Goal: Task Accomplishment & Management: Manage account settings

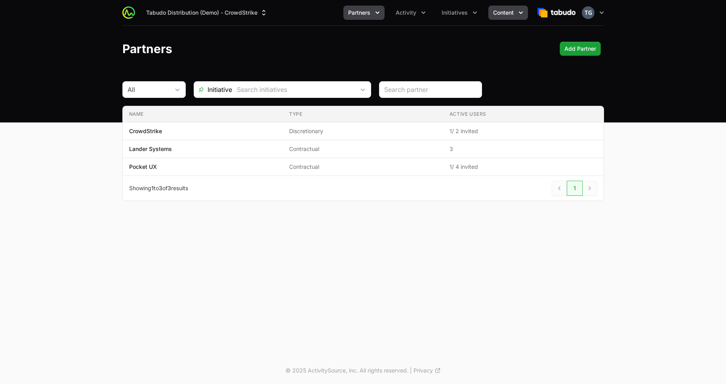
click at [495, 9] on span "Content" at bounding box center [503, 13] width 21 height 8
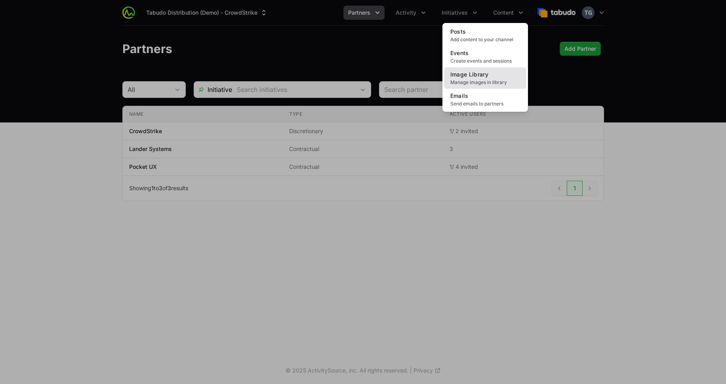
click at [475, 77] on span "Image Library" at bounding box center [470, 74] width 38 height 7
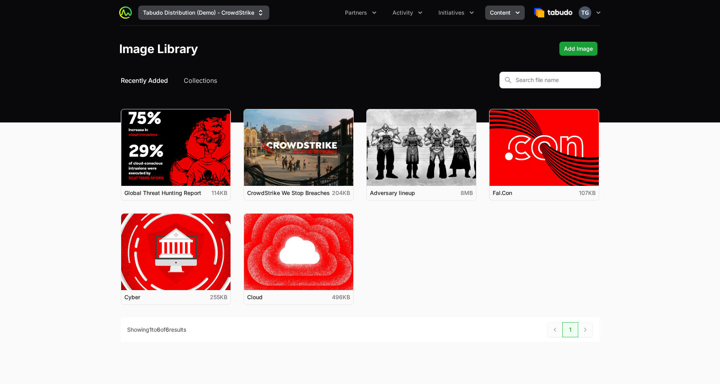
click at [264, 7] on button "Tabudo Distribution (Demo) - CrowdStrike" at bounding box center [203, 13] width 131 height 14
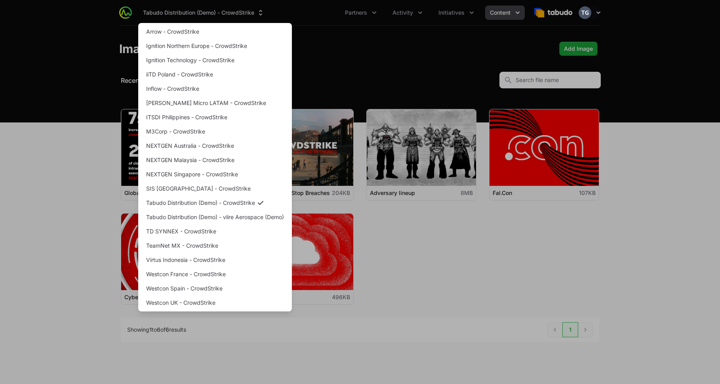
click at [306, 10] on div "Supplier switch menu" at bounding box center [360, 192] width 720 height 384
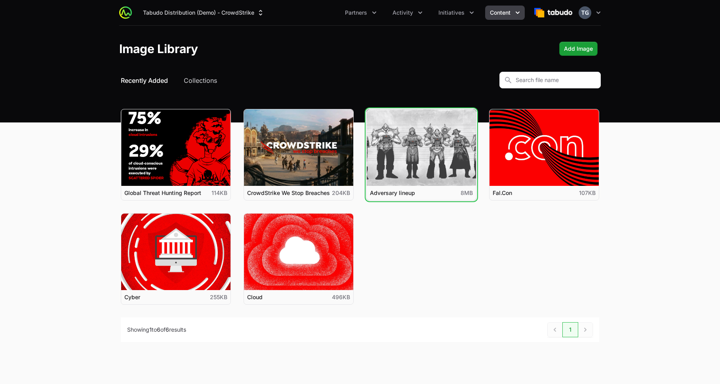
click at [417, 156] on button "View details for Adversary lineup" at bounding box center [421, 147] width 109 height 76
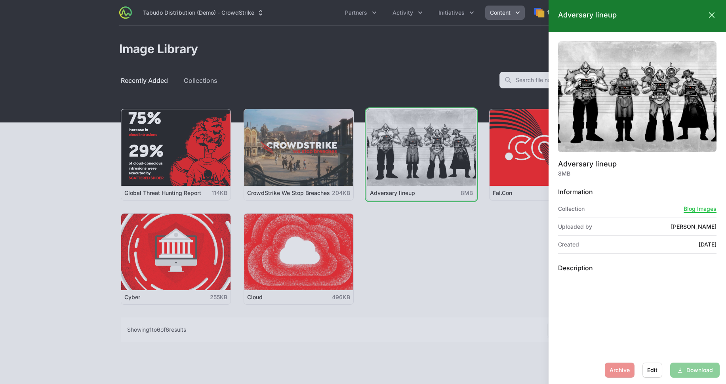
click at [444, 67] on div at bounding box center [363, 192] width 726 height 384
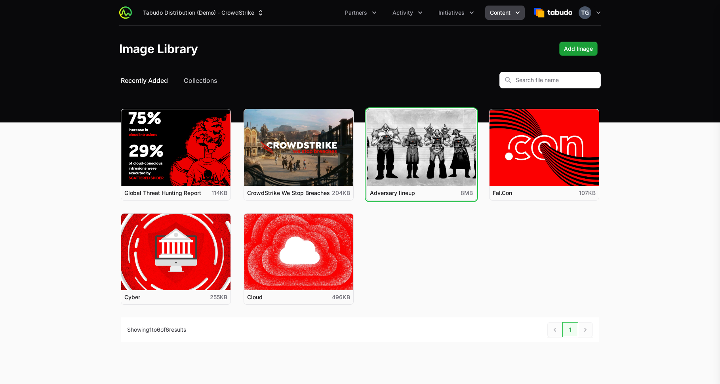
click at [193, 81] on div at bounding box center [360, 192] width 720 height 384
click at [197, 79] on button "Collections" at bounding box center [200, 81] width 33 height 10
click at [201, 81] on button "Collections" at bounding box center [200, 81] width 33 height 10
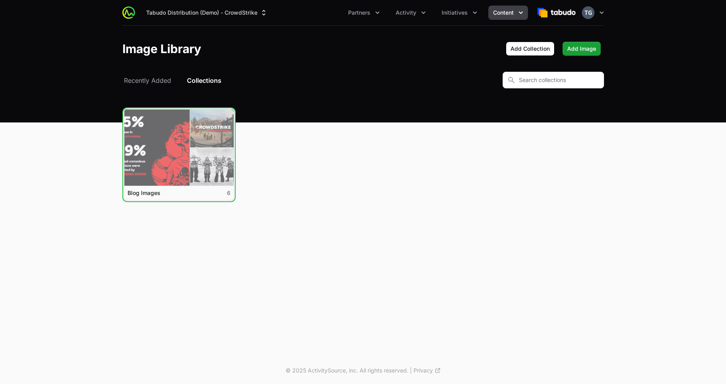
click at [206, 129] on link "View details for Blog Images" at bounding box center [178, 147] width 109 height 76
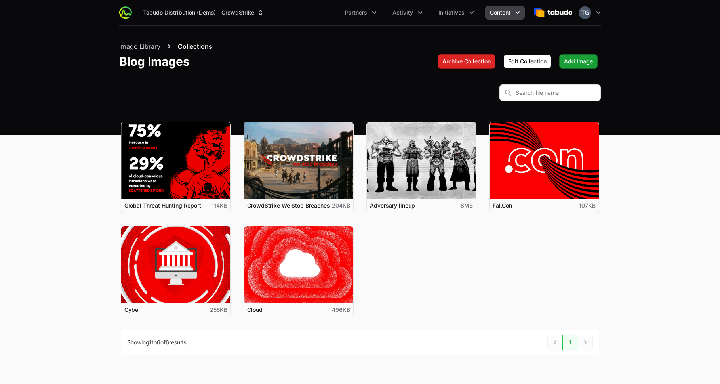
click at [359, 62] on div "Image Library Collections Blog Images Archive Collection Edit Collection Add Im…" at bounding box center [360, 55] width 482 height 27
click at [358, 71] on header "Image Library Collections Blog Images Archive Collection Edit Collection Add Im…" at bounding box center [360, 55] width 720 height 59
click at [75, 41] on header "Image Library Collections Blog Images Archive Collection Edit Collection Add Im…" at bounding box center [360, 55] width 720 height 59
click at [596, 11] on icon "button" at bounding box center [599, 13] width 8 height 8
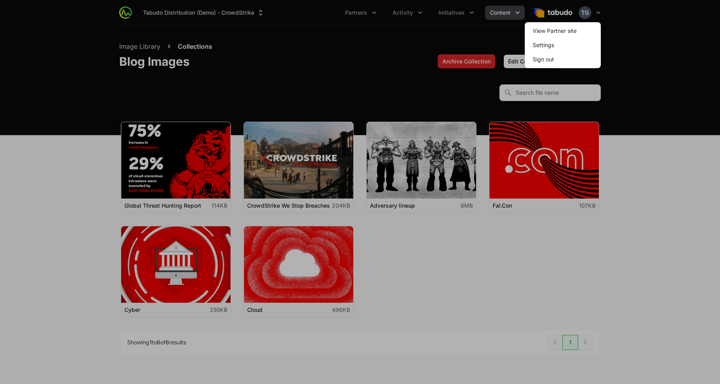
click at [562, 56] on span "Sign out" at bounding box center [563, 59] width 76 height 14
click at [537, 61] on button "Sign out" at bounding box center [544, 59] width 34 height 14
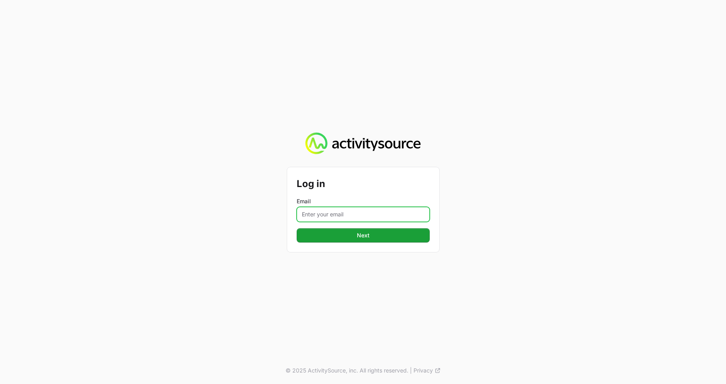
click at [392, 213] on input "Email" at bounding box center [363, 214] width 133 height 15
type input "[PERSON_NAME][EMAIL_ADDRESS][DOMAIN_NAME]"
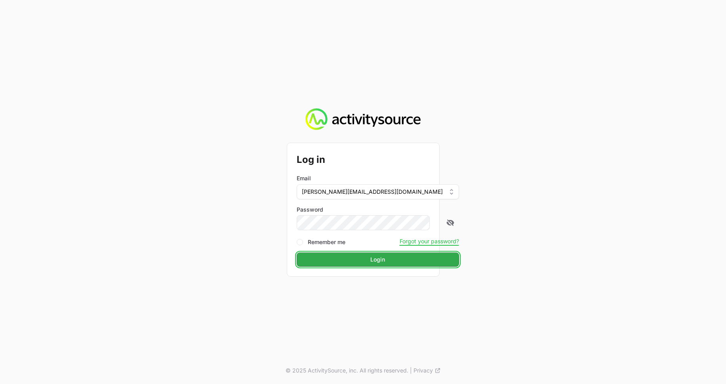
click at [352, 264] on button "Login" at bounding box center [378, 259] width 162 height 14
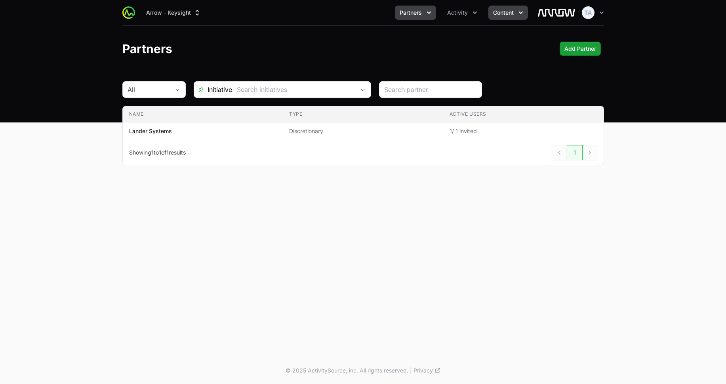
click at [500, 10] on span "Content" at bounding box center [503, 13] width 21 height 8
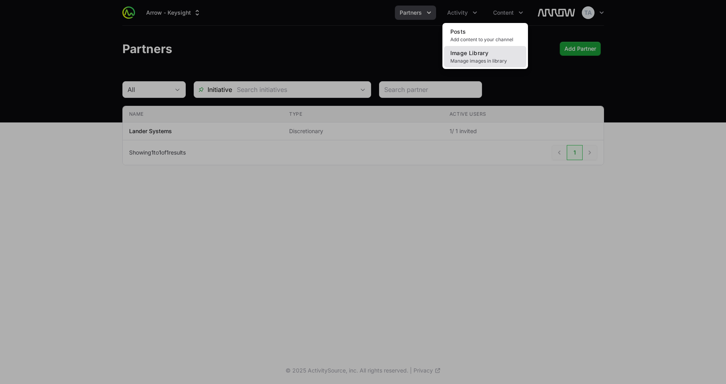
click at [477, 58] on span "Manage images in library" at bounding box center [486, 61] width 70 height 6
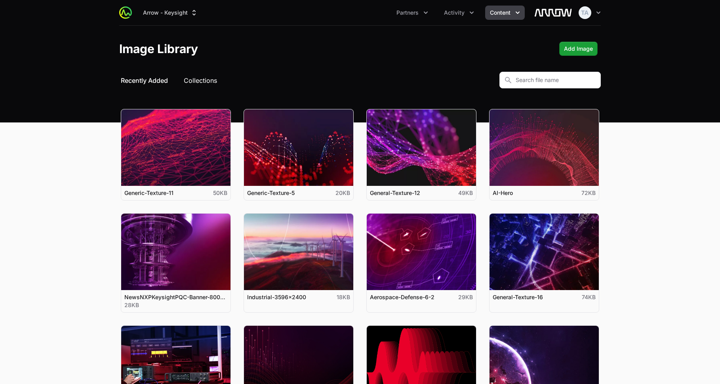
click at [211, 81] on button "Collections" at bounding box center [200, 81] width 33 height 10
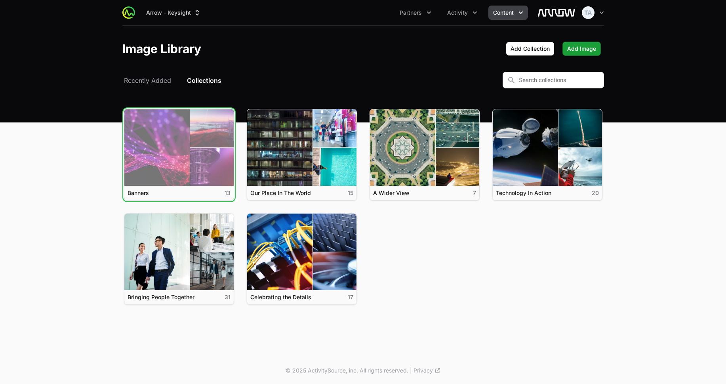
click at [189, 139] on link "View details for Banners" at bounding box center [178, 147] width 109 height 76
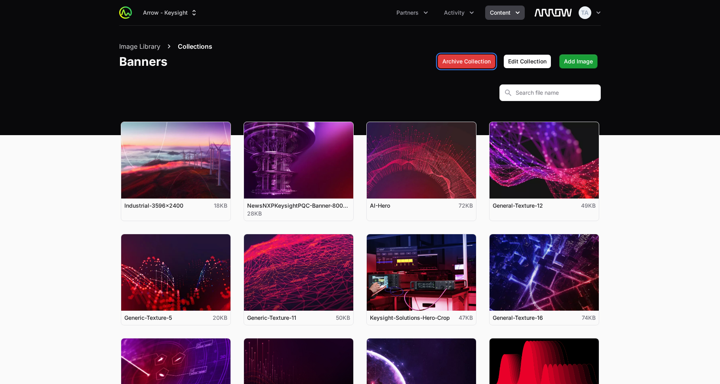
click at [453, 66] on button "Archive Collection" at bounding box center [467, 61] width 58 height 14
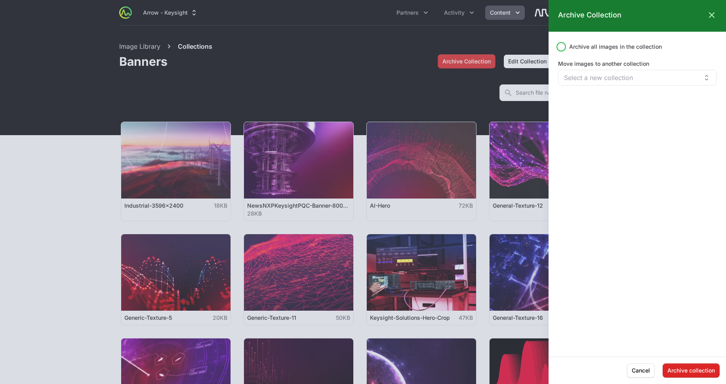
click at [560, 46] on input "Archive all images in the collection" at bounding box center [561, 47] width 6 height 6
drag, startPoint x: 559, startPoint y: 45, endPoint x: 567, endPoint y: 51, distance: 10.5
click at [559, 45] on input "Archive all images in the collection" at bounding box center [561, 47] width 6 height 6
click at [586, 78] on input "text" at bounding box center [632, 77] width 138 height 9
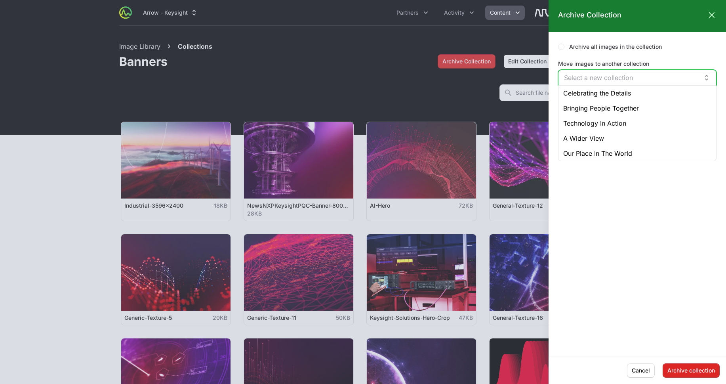
click at [673, 53] on div "Archive all images in the collection Move images to another collection Select a…" at bounding box center [637, 63] width 159 height 44
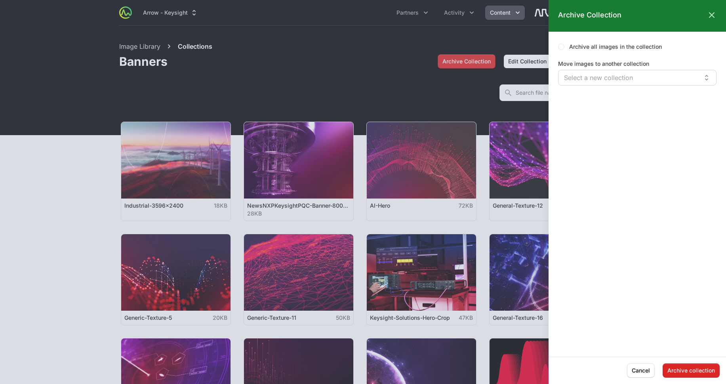
click at [646, 73] on input "text" at bounding box center [632, 77] width 138 height 9
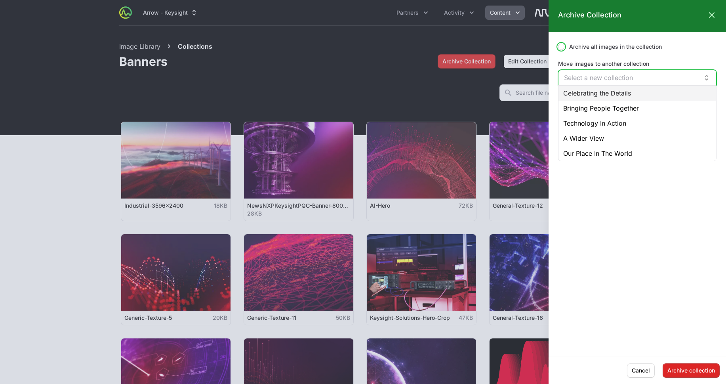
click at [560, 47] on input "Archive all images in the collection" at bounding box center [561, 47] width 6 height 6
checkbox input "true"
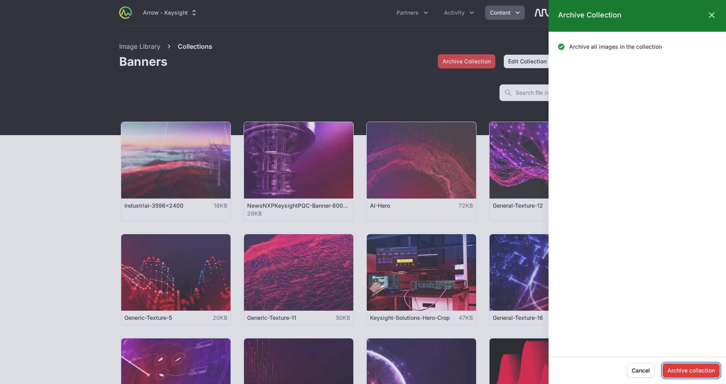
click at [674, 369] on span "Archive collection" at bounding box center [692, 371] width 48 height 10
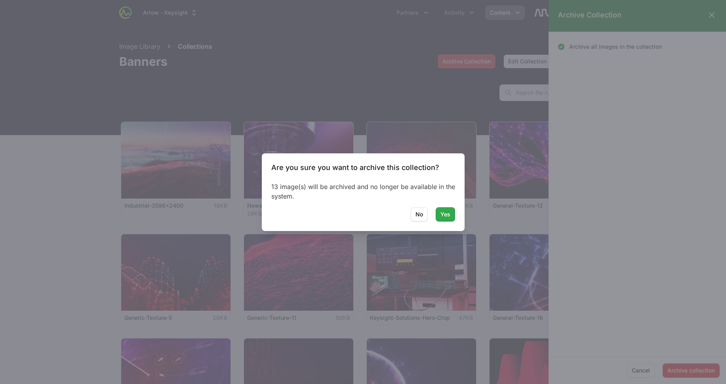
click at [451, 218] on button "Yes" at bounding box center [445, 214] width 19 height 14
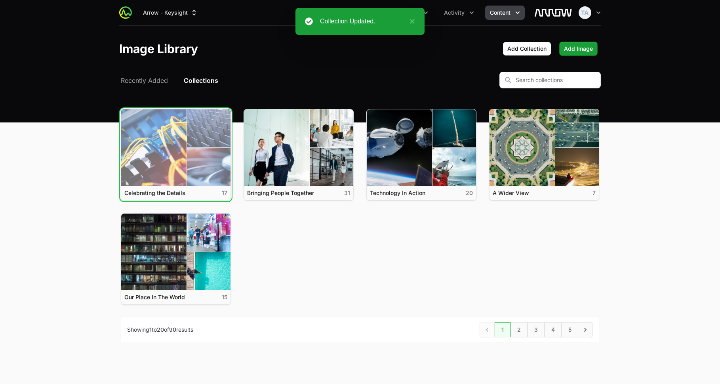
click at [166, 144] on link "View details for Celebrating the Details" at bounding box center [175, 147] width 109 height 76
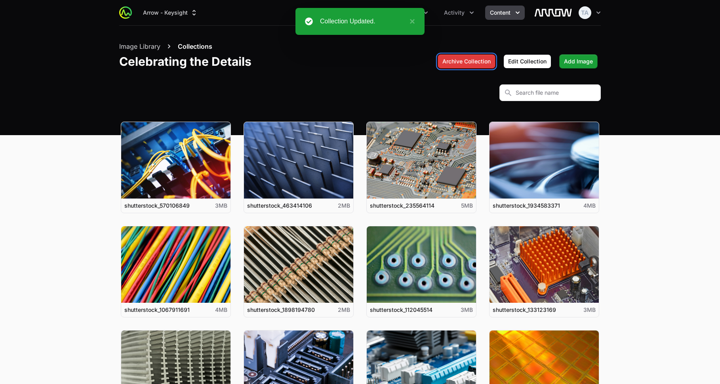
click at [464, 60] on span "Archive Collection" at bounding box center [467, 62] width 48 height 10
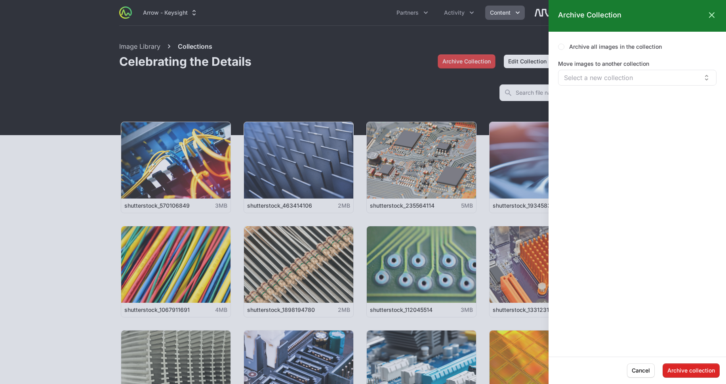
click at [566, 47] on div "Archive all images in the collection" at bounding box center [637, 47] width 159 height 8
click at [563, 47] on input "Archive all images in the collection" at bounding box center [561, 47] width 6 height 6
checkbox input "true"
click at [690, 374] on span "Archive collection" at bounding box center [692, 371] width 48 height 10
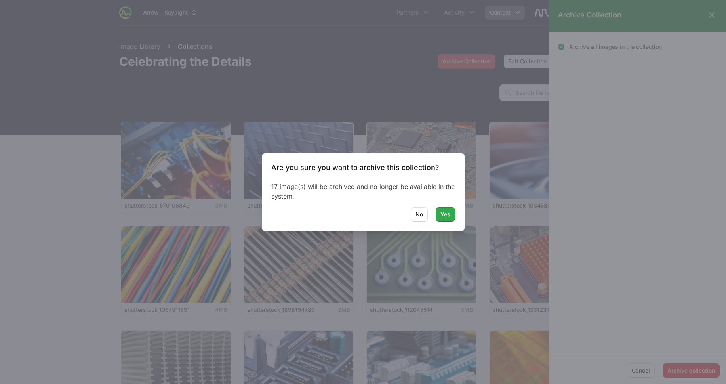
click at [445, 218] on span "Yes" at bounding box center [446, 215] width 10 height 10
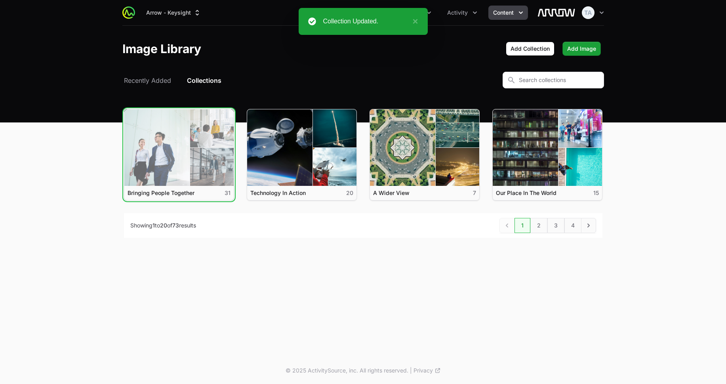
click at [147, 151] on link "View details for Bringing People Together" at bounding box center [178, 147] width 109 height 76
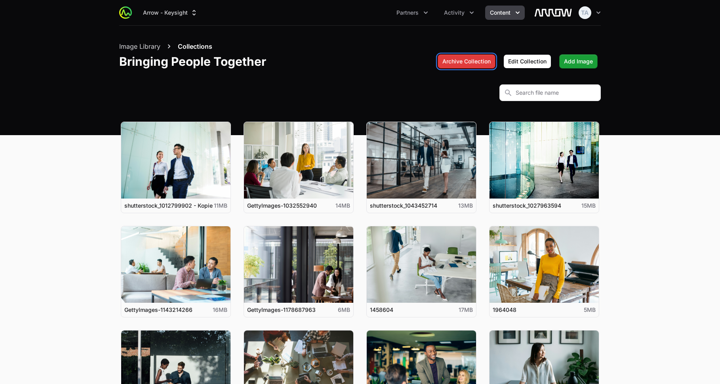
click at [456, 63] on span "Archive Collection" at bounding box center [467, 62] width 48 height 10
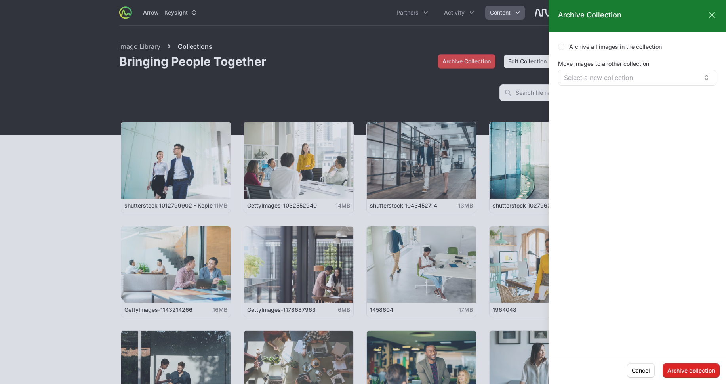
click at [557, 48] on form "Archive all images in the collection Move images to another collection Select a…" at bounding box center [638, 194] width 178 height 306
click at [562, 46] on input "Archive all images in the collection" at bounding box center [561, 47] width 6 height 6
checkbox input "true"
click at [694, 372] on span "Archive collection" at bounding box center [692, 371] width 48 height 10
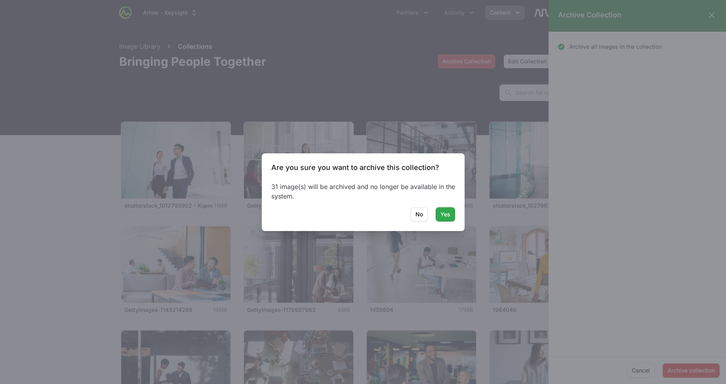
click at [440, 212] on button "Yes" at bounding box center [445, 214] width 19 height 14
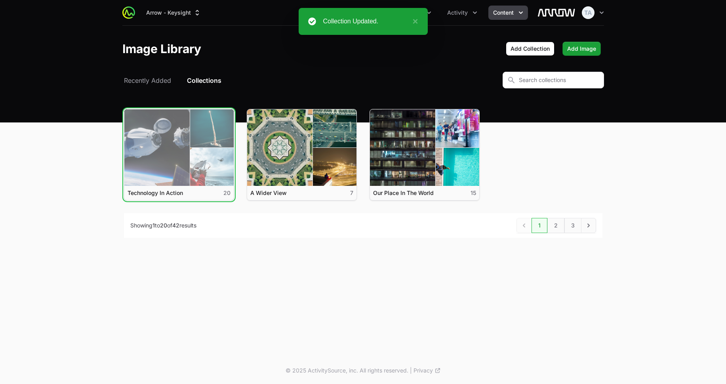
click at [182, 143] on link "View details for Technology In Action" at bounding box center [178, 147] width 109 height 76
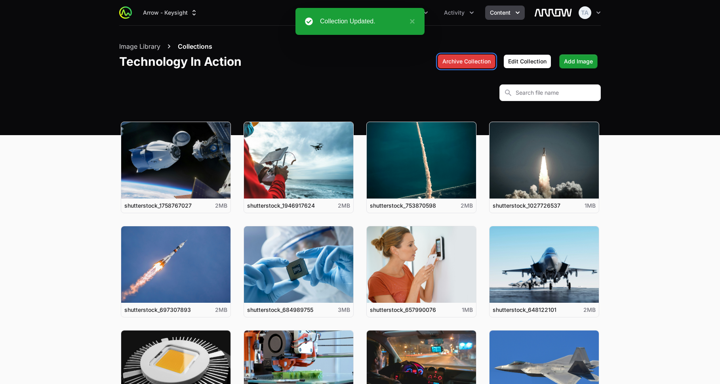
click at [453, 64] on span "Archive Collection" at bounding box center [467, 62] width 48 height 10
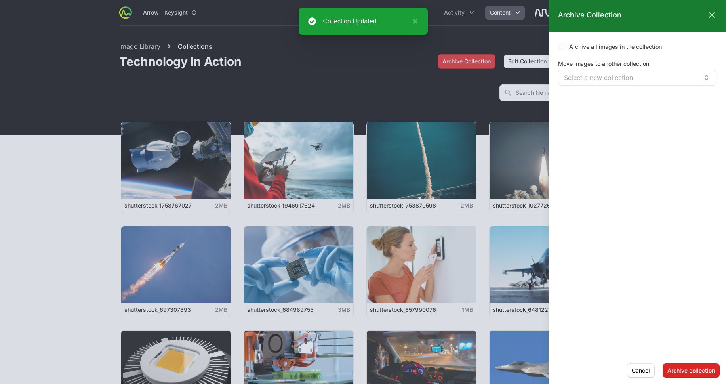
click at [592, 44] on label "Archive all images in the collection" at bounding box center [615, 47] width 93 height 8
click at [565, 44] on input "Archive all images in the collection" at bounding box center [561, 47] width 6 height 6
checkbox input "true"
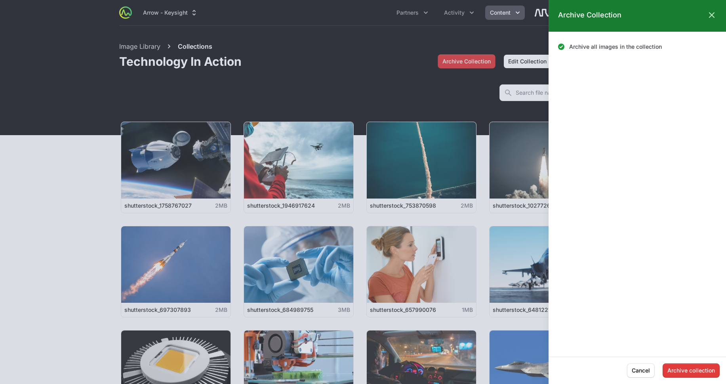
drag, startPoint x: 695, startPoint y: 378, endPoint x: 692, endPoint y: 370, distance: 8.7
click at [694, 378] on div "Archive collection Cancel" at bounding box center [638, 370] width 178 height 27
click at [692, 369] on span "Archive collection" at bounding box center [692, 371] width 48 height 10
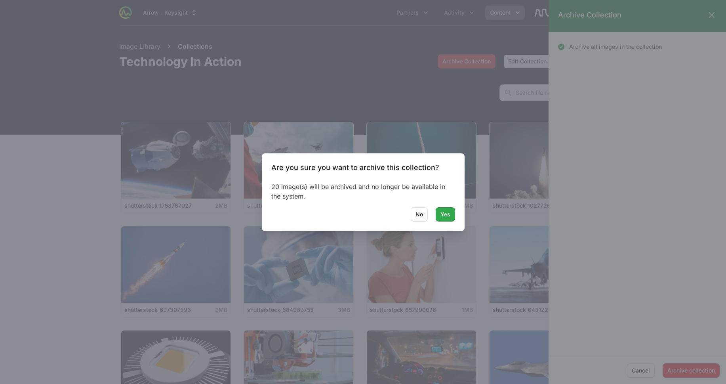
click at [450, 214] on span "Yes" at bounding box center [446, 215] width 10 height 10
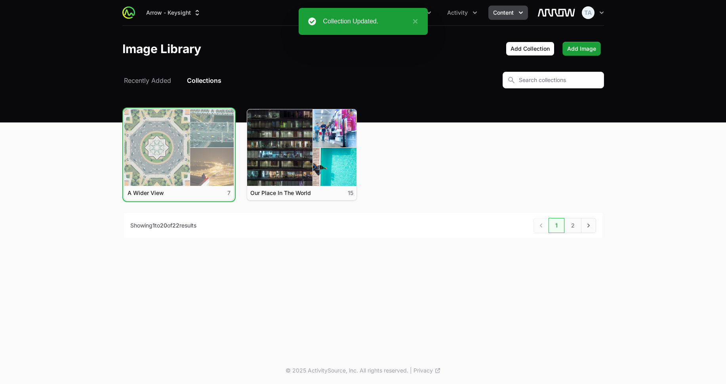
click at [208, 120] on link "View details for A Wider View" at bounding box center [178, 147] width 109 height 76
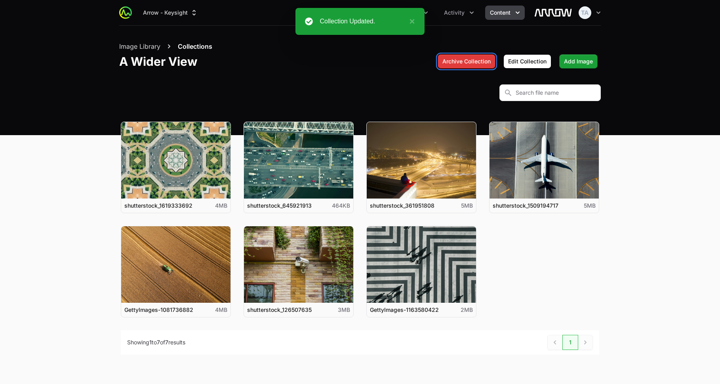
click at [449, 58] on span "Archive Collection" at bounding box center [467, 62] width 48 height 10
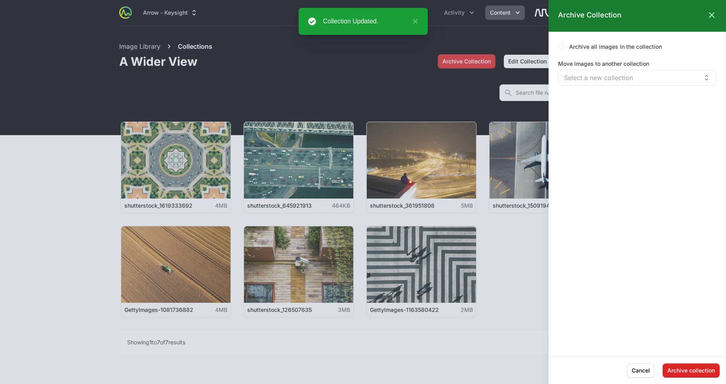
click at [574, 45] on label "Archive all images in the collection" at bounding box center [615, 47] width 93 height 8
click at [565, 45] on input "Archive all images in the collection" at bounding box center [561, 47] width 6 height 6
checkbox input "true"
click at [682, 371] on span "Archive collection" at bounding box center [692, 371] width 48 height 10
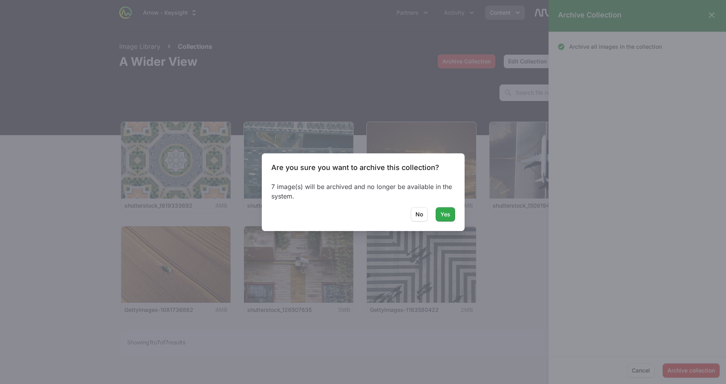
click at [452, 213] on button "Yes" at bounding box center [445, 214] width 19 height 14
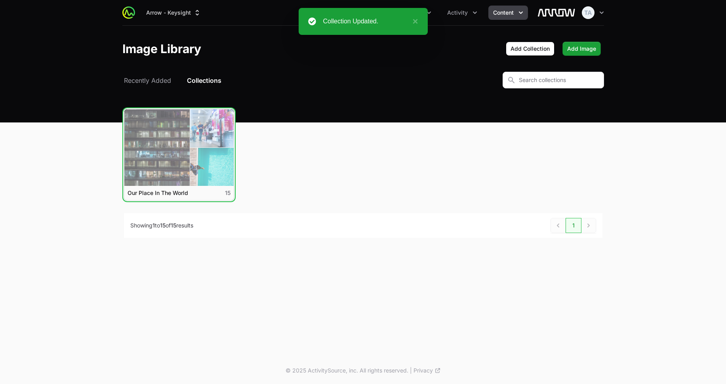
click at [170, 151] on link "View details for Our Place In The World" at bounding box center [178, 147] width 109 height 76
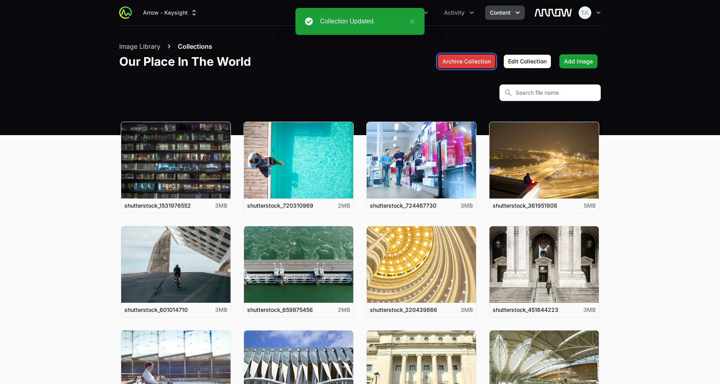
click at [458, 65] on span "Archive Collection" at bounding box center [467, 62] width 48 height 10
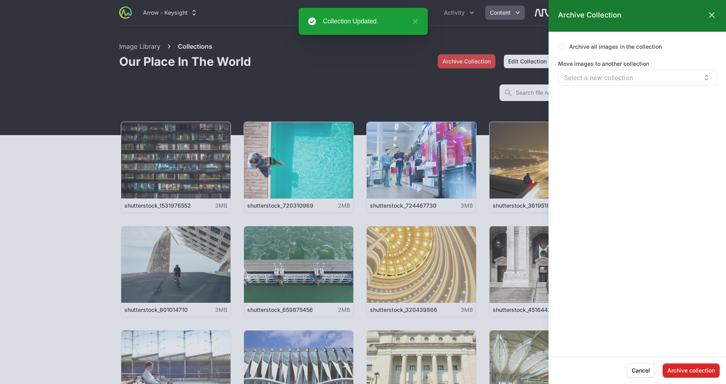
click at [593, 46] on label "Archive all images in the collection" at bounding box center [615, 47] width 93 height 8
click at [565, 46] on input "Archive all images in the collection" at bounding box center [561, 47] width 6 height 6
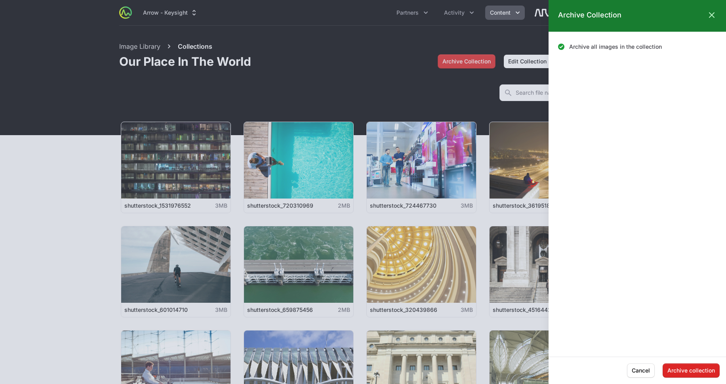
click at [564, 47] on div "Archive all images in the collection" at bounding box center [637, 47] width 159 height 8
click at [561, 46] on input "Archive all images in the collection" at bounding box center [561, 47] width 6 height 6
click at [575, 72] on div "Select a new collection The list is empty" at bounding box center [637, 78] width 159 height 16
click at [574, 124] on form "Archive all images in the collection Move images to another collection Select a…" at bounding box center [638, 194] width 178 height 306
click at [561, 48] on input "Archive all images in the collection" at bounding box center [561, 47] width 6 height 6
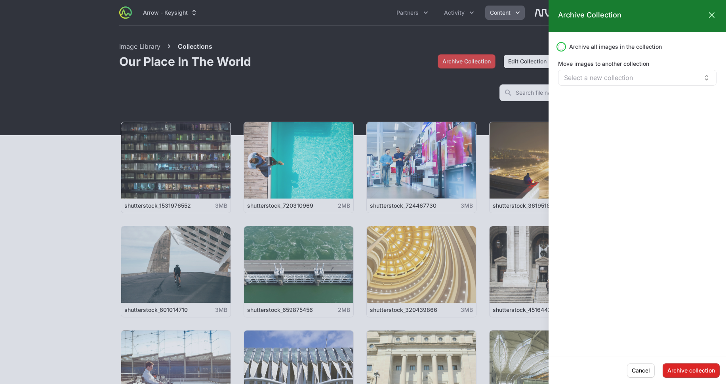
checkbox input "true"
click at [680, 369] on span "Archive collection" at bounding box center [692, 371] width 48 height 10
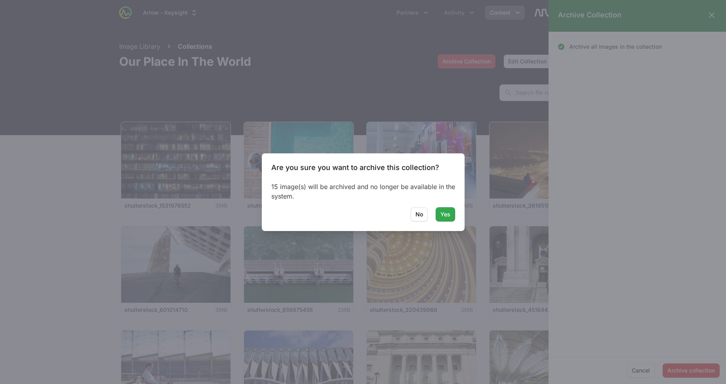
click at [449, 212] on span "Yes" at bounding box center [446, 215] width 10 height 10
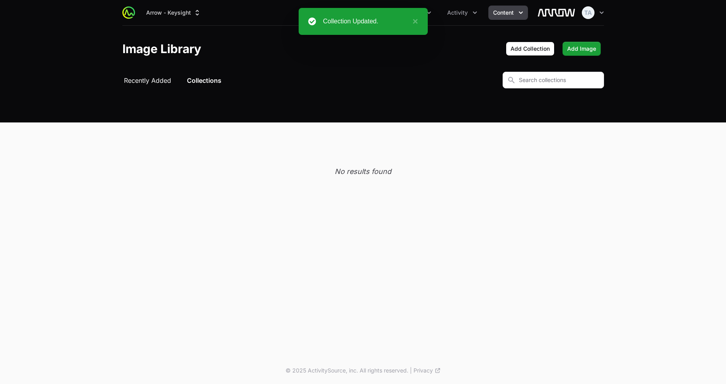
click at [151, 84] on span "Recently Added" at bounding box center [147, 81] width 47 height 10
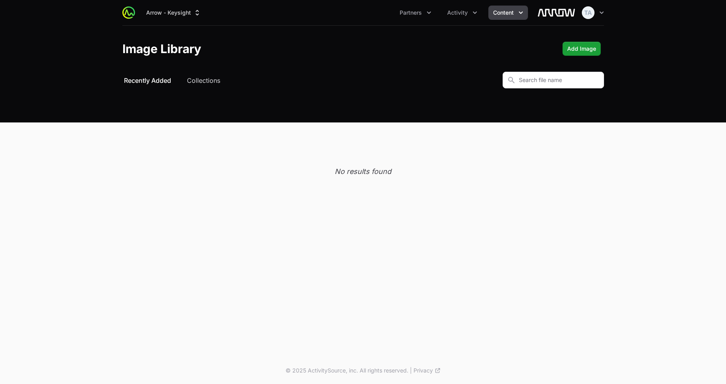
click at [428, 63] on header "Image Library Add Image" at bounding box center [363, 49] width 726 height 46
click at [505, 15] on span "Content" at bounding box center [503, 13] width 21 height 8
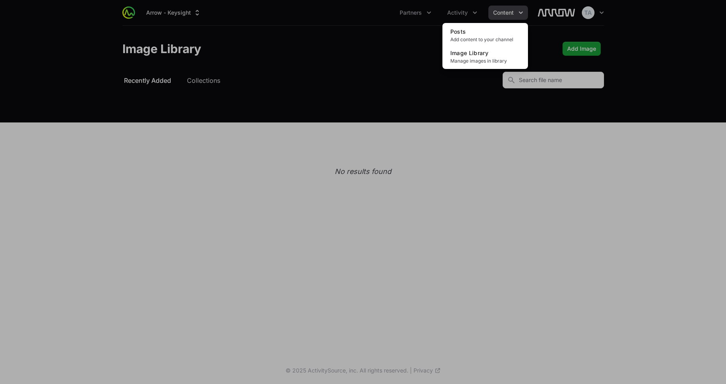
click at [509, 13] on div "Content menu" at bounding box center [363, 192] width 726 height 384
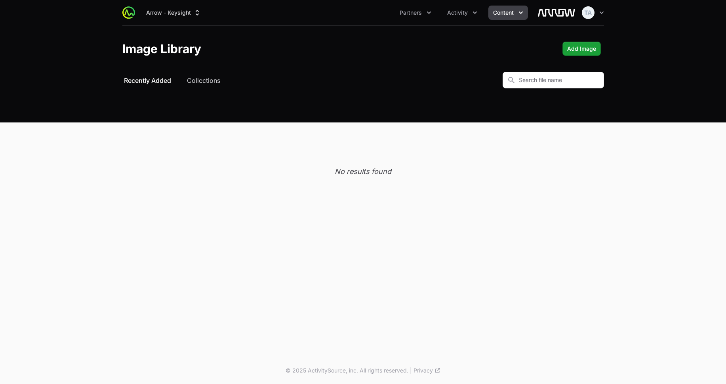
click at [397, 58] on header "Image Library Add Image" at bounding box center [363, 49] width 726 height 46
click at [175, 12] on button "Arrow - Keysight" at bounding box center [173, 13] width 65 height 14
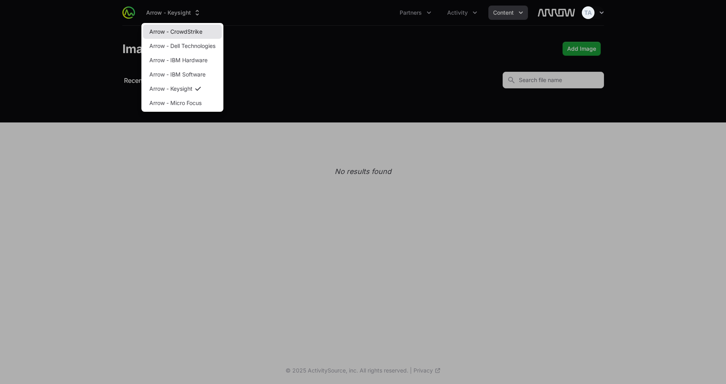
click at [171, 30] on link "Arrow - CrowdStrike" at bounding box center [182, 32] width 79 height 14
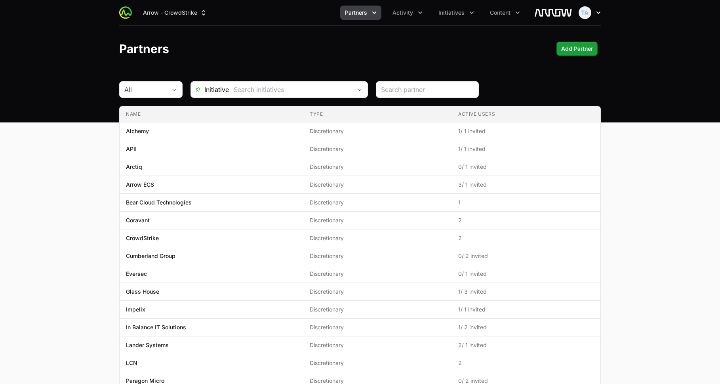
click at [600, 13] on icon "button" at bounding box center [599, 13] width 8 height 8
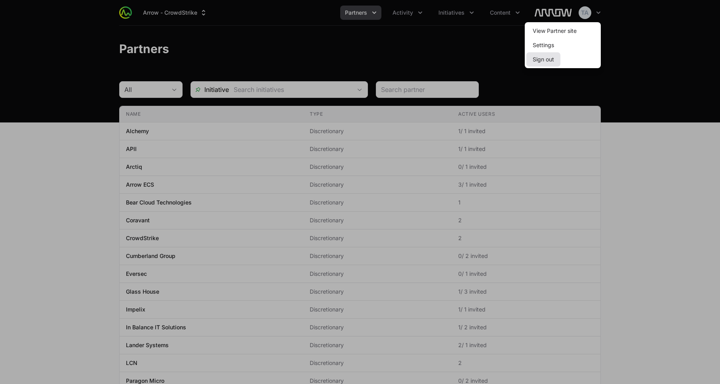
click at [544, 59] on button "Sign out" at bounding box center [544, 59] width 34 height 14
